Goal: Navigation & Orientation: Find specific page/section

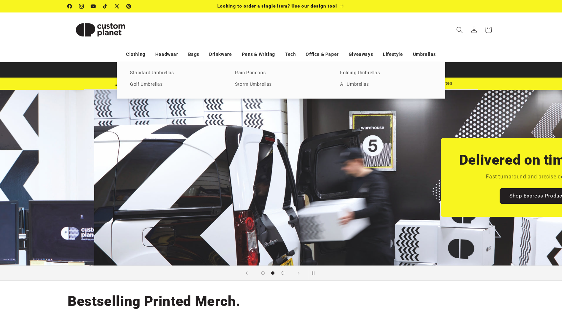
scroll to position [0, 562]
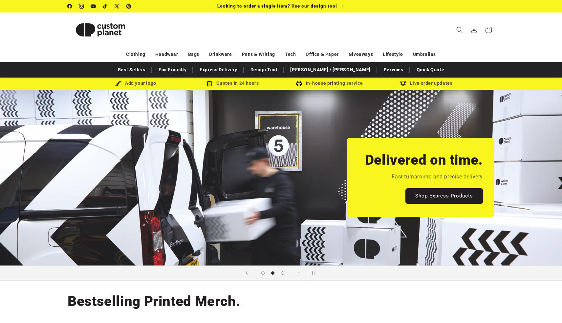
click at [515, 33] on sticky-header "Search My Account / Order Progress Cart Clothing Clothing T-shirts" at bounding box center [281, 29] width 562 height 34
click at [520, 34] on sticky-header "Search My Account / Order Progress Cart Clothing Clothing T-shirts" at bounding box center [281, 29] width 562 height 34
click at [517, 37] on sticky-header "Search My Account / Order Progress Cart Clothing Clothing T-shirts" at bounding box center [281, 29] width 562 height 34
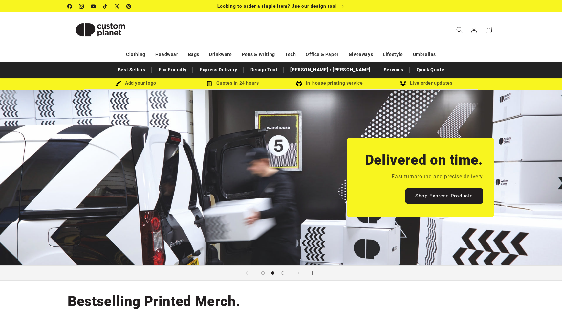
click at [513, 42] on sticky-header "Search My Account / Order Progress Cart Clothing Clothing T-shirts" at bounding box center [281, 29] width 562 height 34
click at [417, 18] on header "Search My Account / Order Progress Cart Clothing Clothing T-shirts" at bounding box center [281, 29] width 460 height 34
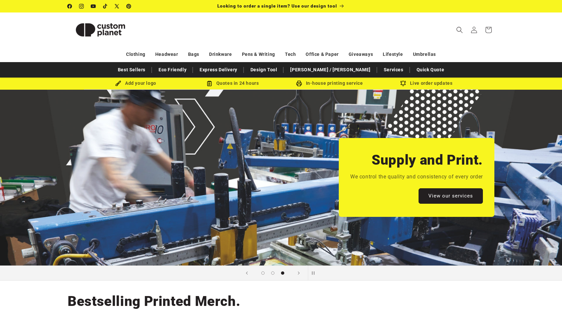
click at [527, 40] on sticky-header "Search My Account / Order Progress Cart Clothing Clothing T-shirts" at bounding box center [281, 29] width 562 height 34
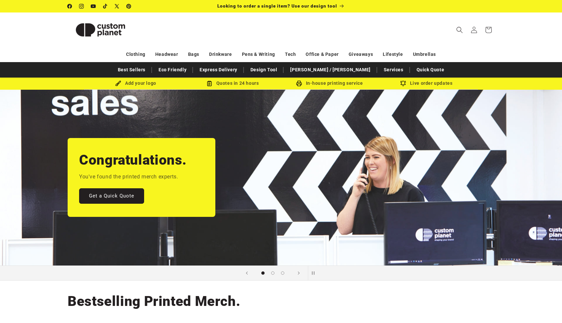
click at [415, 32] on header "Search My Account / Order Progress Cart Clothing Clothing T-shirts" at bounding box center [281, 29] width 460 height 34
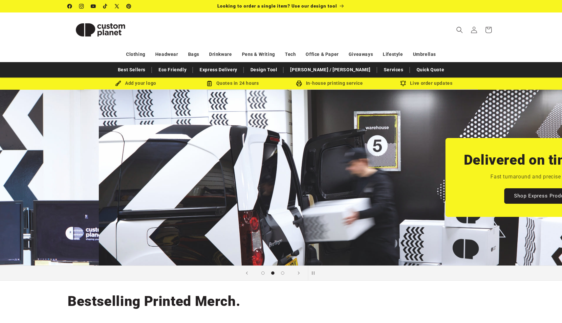
click at [415, 32] on header "Search My Account / Order Progress Cart Clothing Clothing T-shirts" at bounding box center [281, 29] width 460 height 34
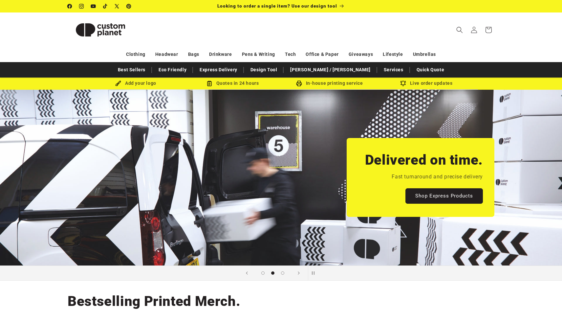
click at [420, 34] on header "Search My Account / Order Progress Cart Clothing Clothing T-shirts" at bounding box center [281, 29] width 460 height 34
click at [404, 38] on header "Search My Account / Order Progress Cart Clothing Clothing T-shirts" at bounding box center [281, 29] width 460 height 34
click at [414, 26] on header "Search My Account / Order Progress Cart Clothing Clothing T-shirts" at bounding box center [281, 29] width 460 height 34
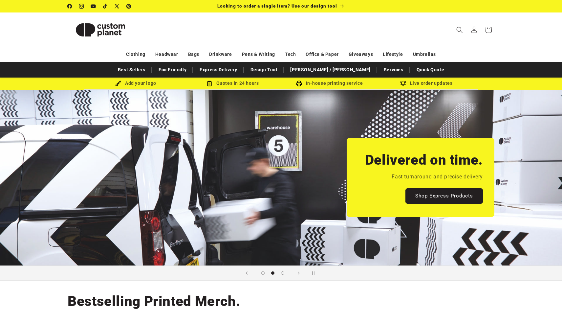
click at [414, 26] on header "Search My Account / Order Progress Cart Clothing Clothing T-shirts" at bounding box center [281, 29] width 460 height 34
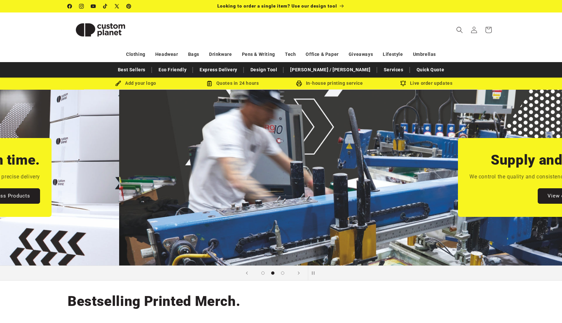
click at [412, 26] on header "Search My Account / Order Progress Cart Clothing Clothing T-shirts" at bounding box center [281, 29] width 460 height 34
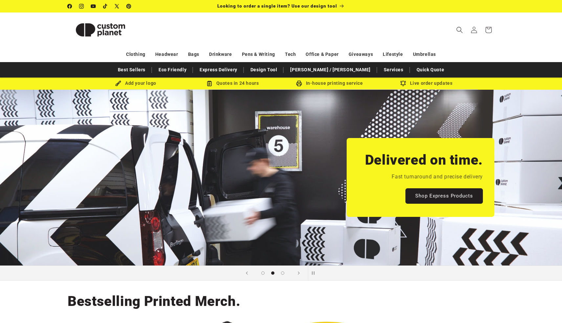
scroll to position [0, 0]
click at [379, 30] on header "Search My Account / Order Progress Cart Clothing Clothing T-shirts" at bounding box center [281, 29] width 460 height 34
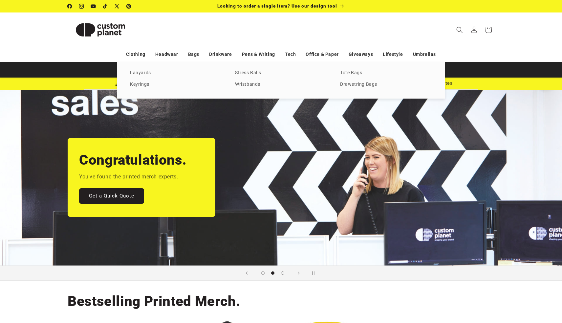
scroll to position [0, 562]
